Goal: Task Accomplishment & Management: Use online tool/utility

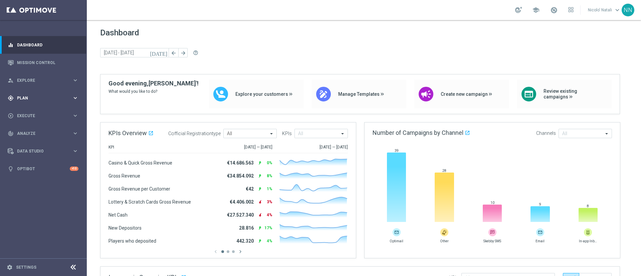
click at [29, 96] on span "Plan" at bounding box center [44, 98] width 55 height 4
click at [27, 132] on span "Templates" at bounding box center [42, 132] width 48 height 4
click at [27, 141] on link "Optimail" at bounding box center [45, 141] width 49 height 5
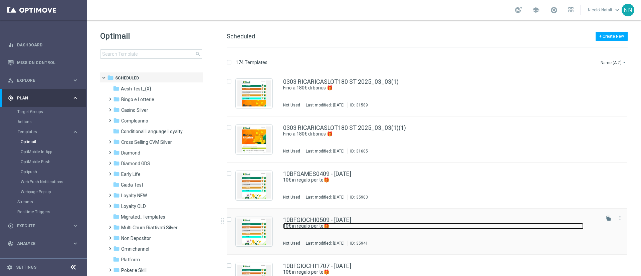
click at [327, 228] on link "10€ in regalo per te🎁" at bounding box center [433, 226] width 301 height 6
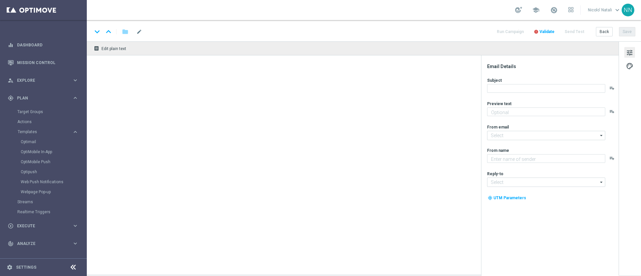
type textarea "da usare su qualsiasi gioco!"
type textarea "Sisal"
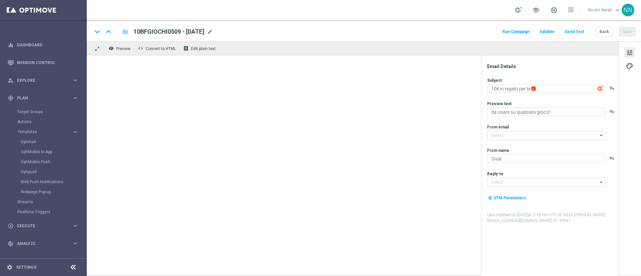
type input "[EMAIL_ADDRESS][DOMAIN_NAME]"
